Goal: Navigation & Orientation: Find specific page/section

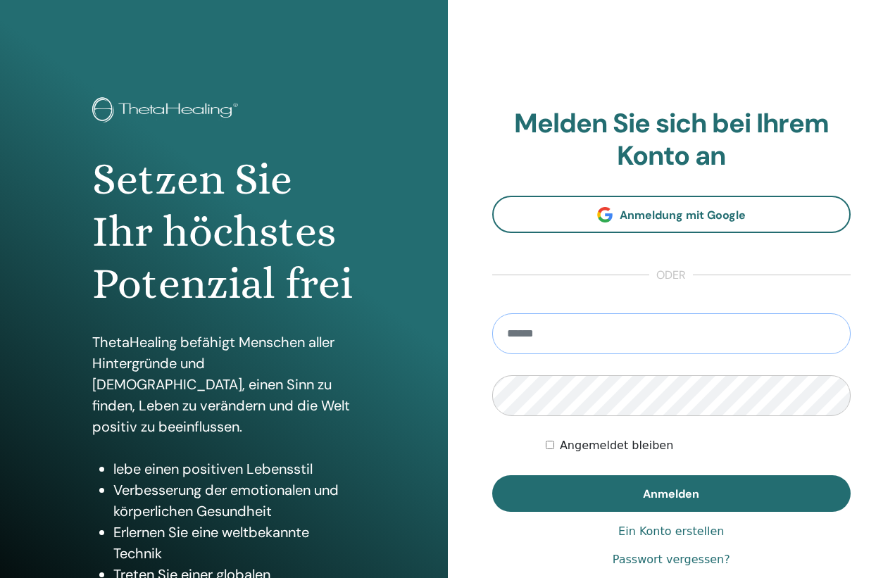
type input "**********"
click at [671, 493] on button "Anmelden" at bounding box center [671, 493] width 359 height 37
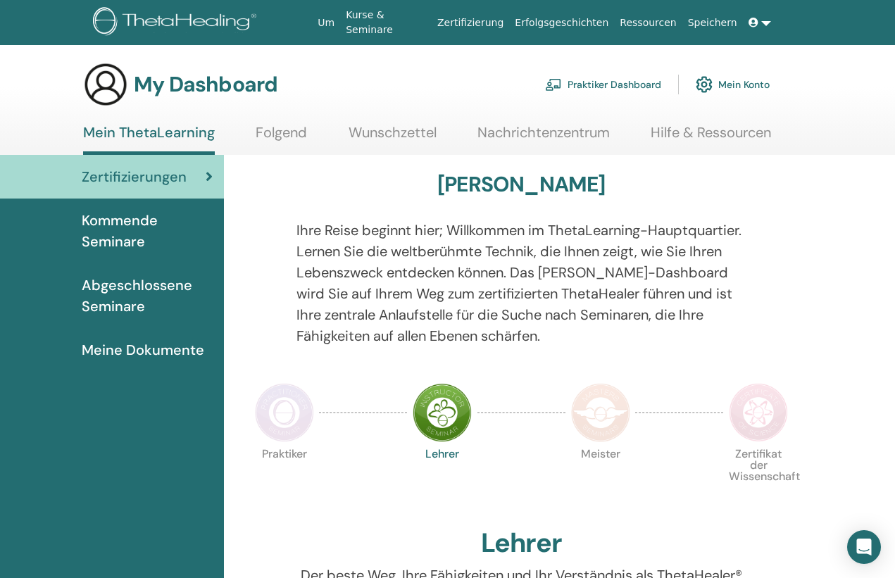
click at [349, 139] on link "Wunschzettel" at bounding box center [393, 137] width 88 height 27
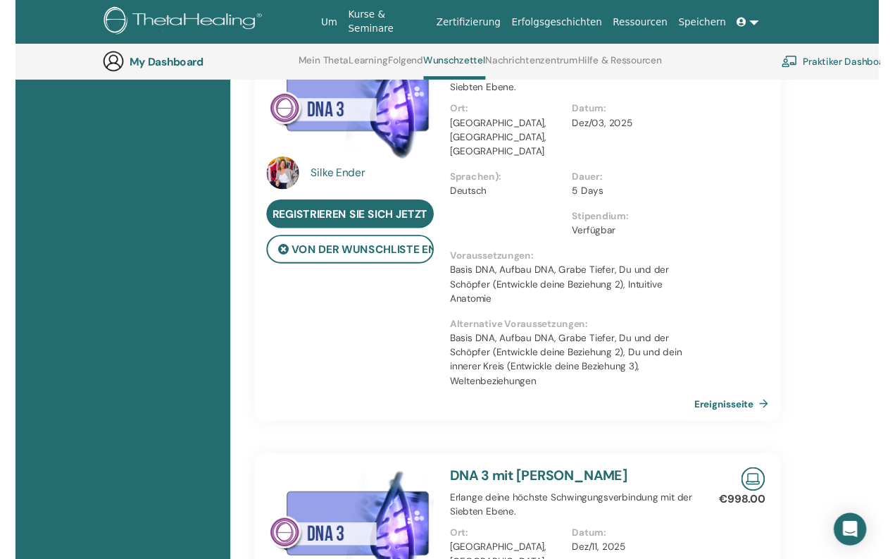
scroll to position [483, 1]
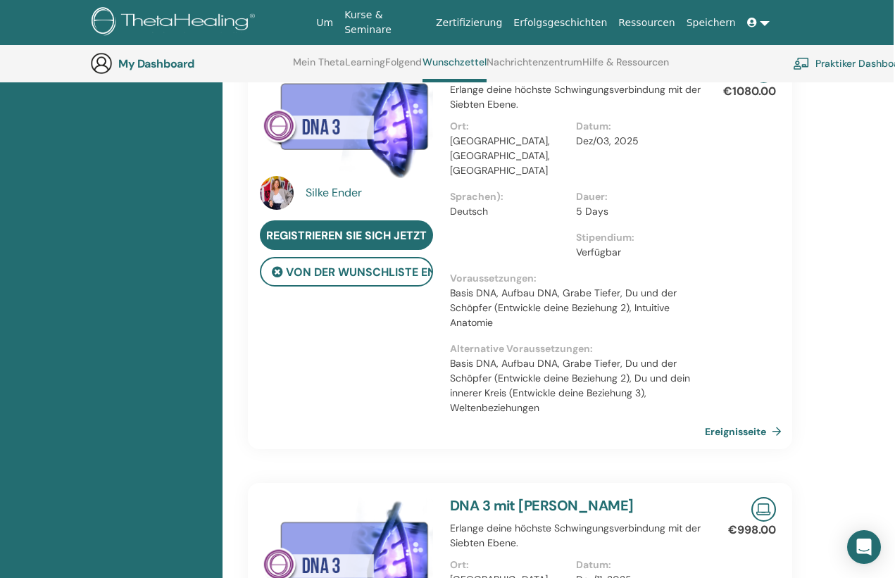
click at [757, 421] on link "Ereignisseite" at bounding box center [746, 431] width 82 height 21
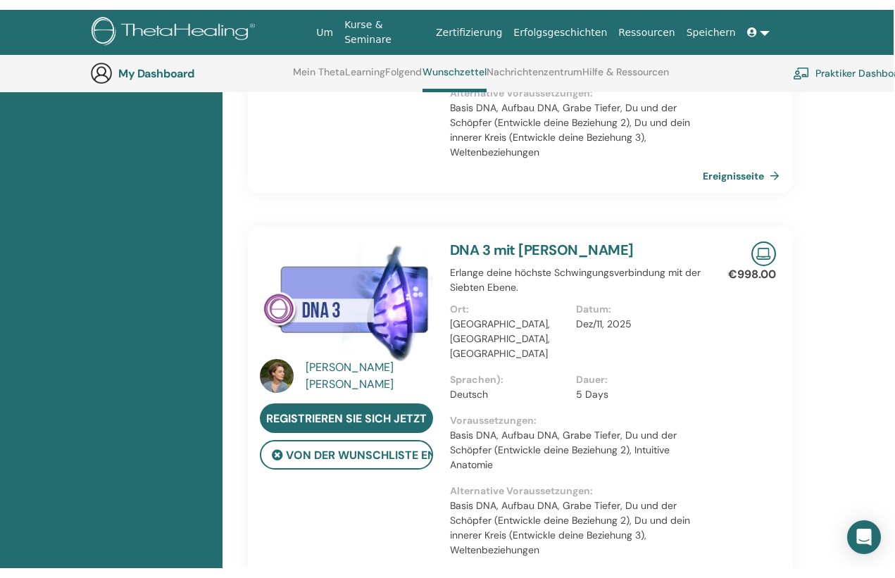
scroll to position [760, 1]
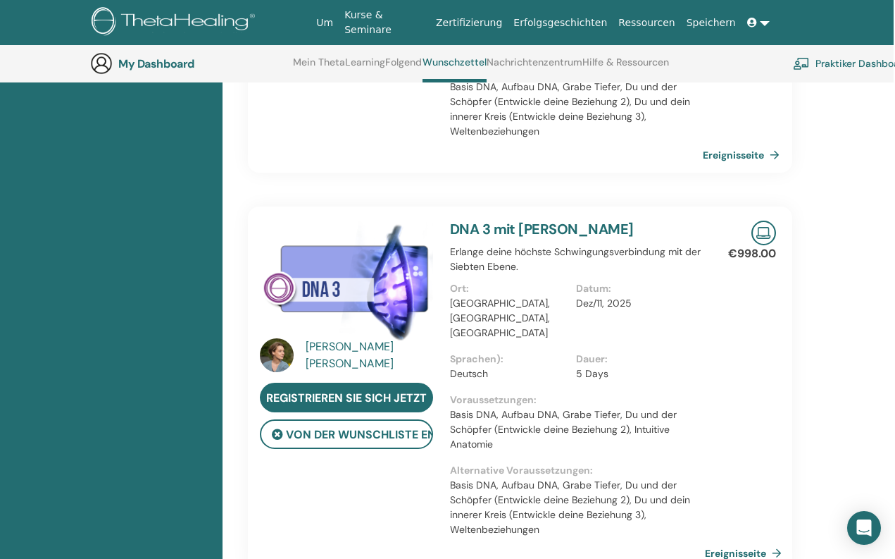
click at [731, 542] on link "Ereignisseite" at bounding box center [746, 552] width 82 height 21
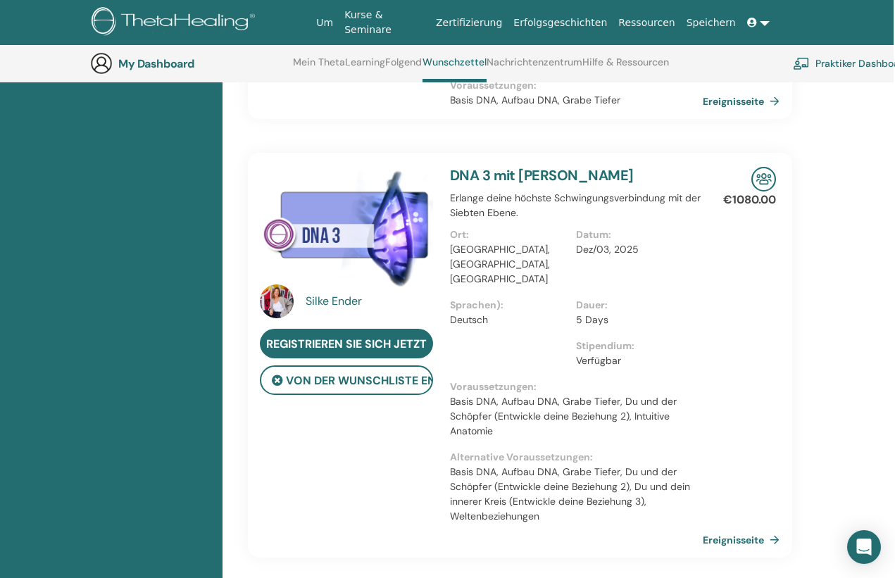
scroll to position [-20, 1]
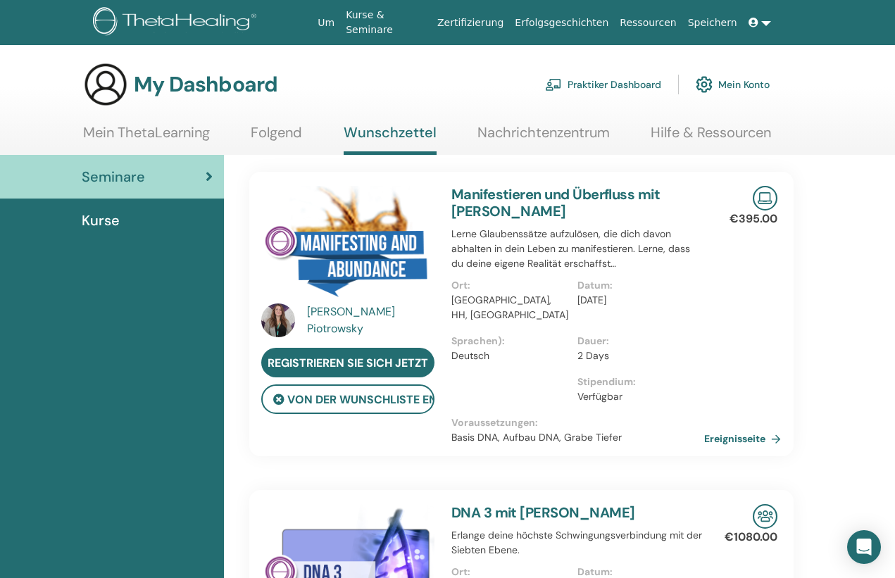
click at [174, 97] on h3 "My Dashboard" at bounding box center [206, 84] width 144 height 25
click at [163, 139] on section "My Dashboard Praktiker Dashboard Mein Konto Mein ThetaLearning Folgend Wunschze…" at bounding box center [447, 108] width 895 height 93
click at [161, 149] on link "Mein ThetaLearning" at bounding box center [146, 137] width 127 height 27
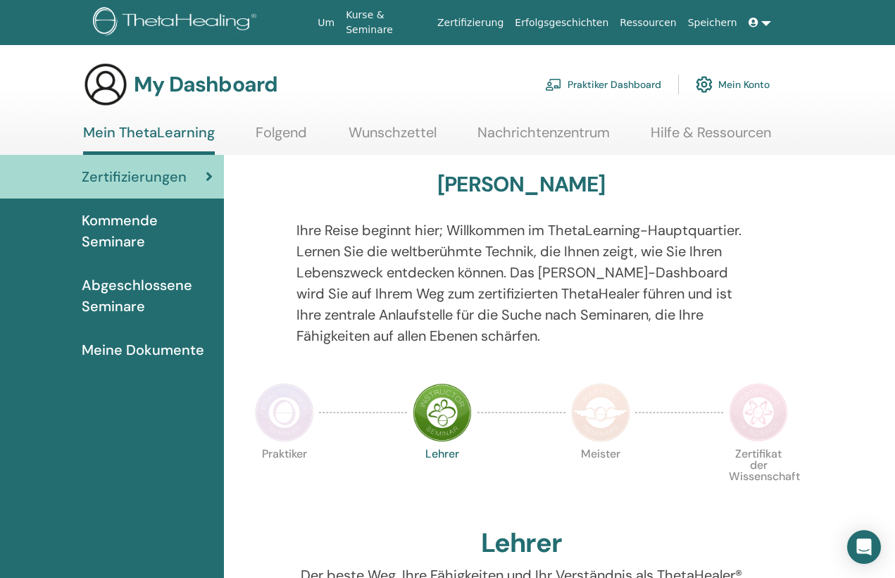
click at [299, 407] on img at bounding box center [284, 412] width 59 height 59
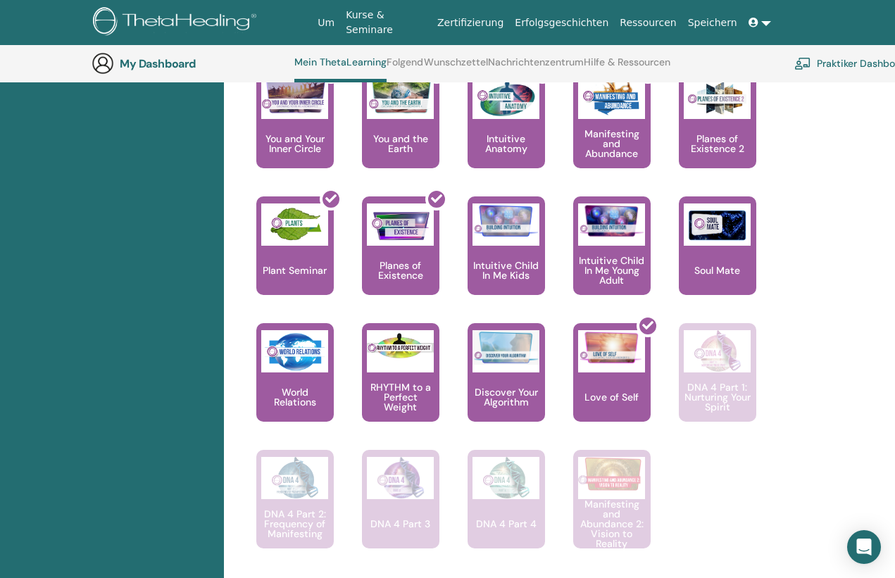
scroll to position [1028, 1]
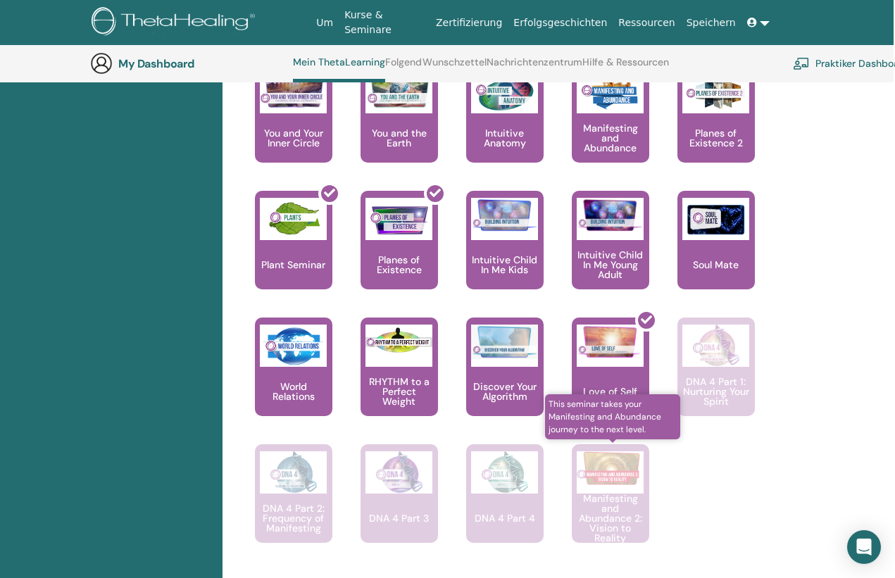
click at [572, 506] on p "Manifesting and Abundance 2: Vision to Reality" at bounding box center [610, 518] width 77 height 49
